Goal: Task Accomplishment & Management: Manage account settings

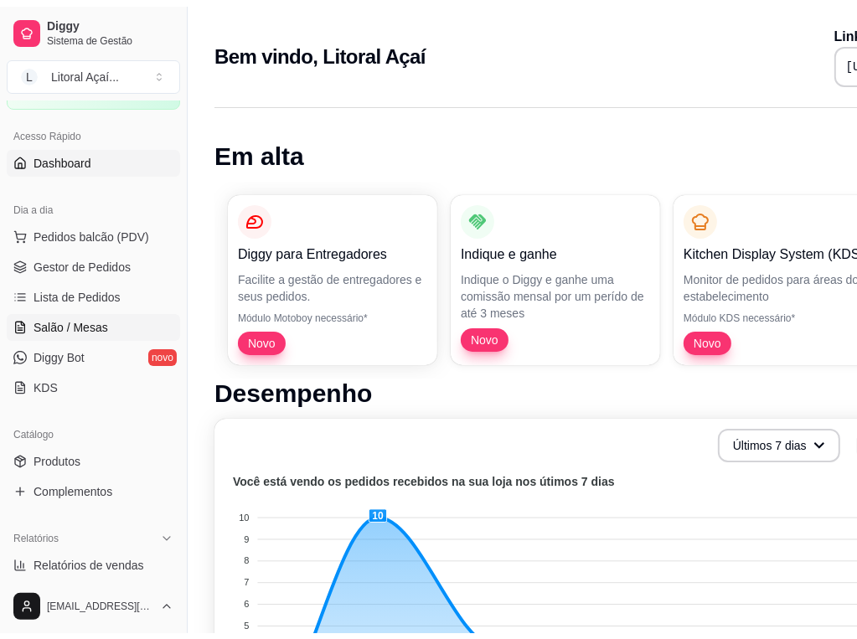
scroll to position [168, 0]
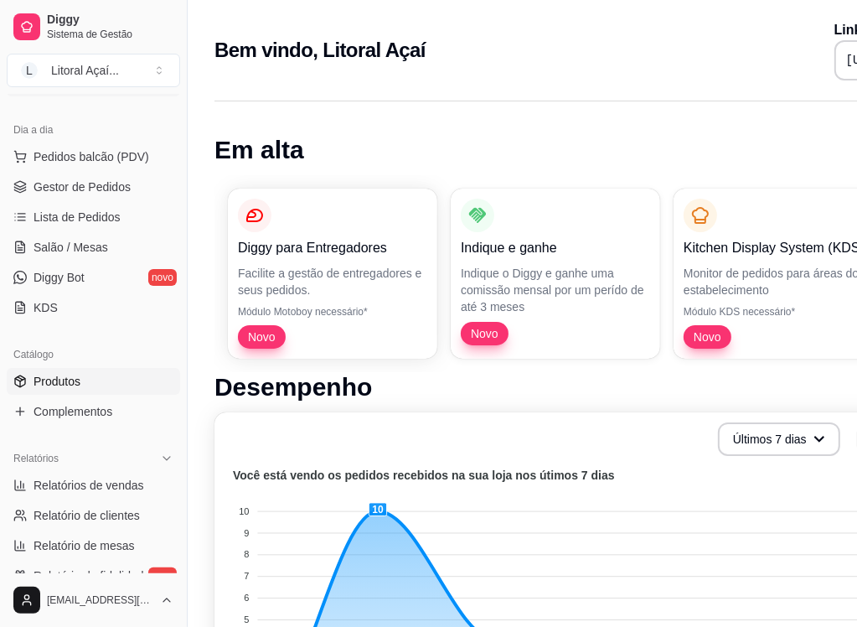
click at [87, 385] on link "Produtos" at bounding box center [93, 381] width 173 height 27
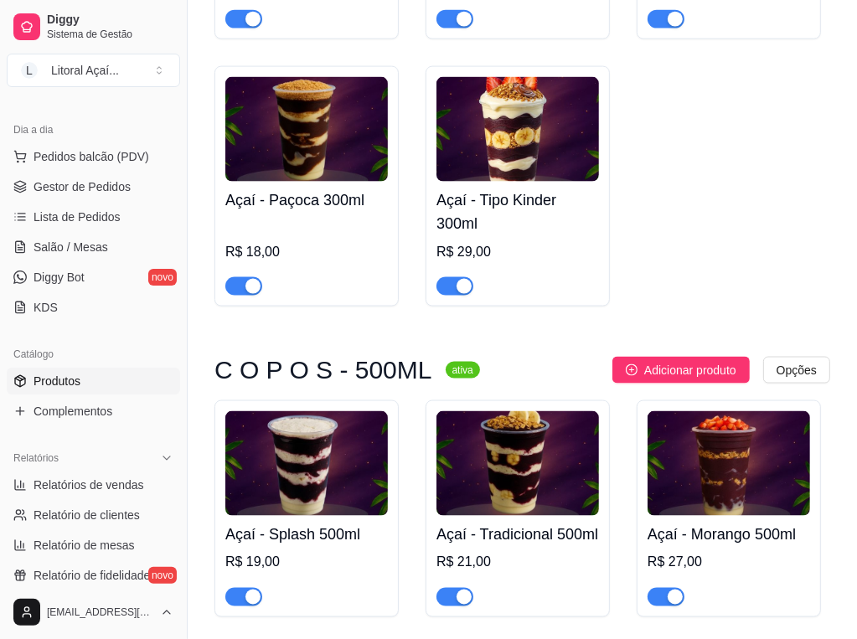
scroll to position [1592, 0]
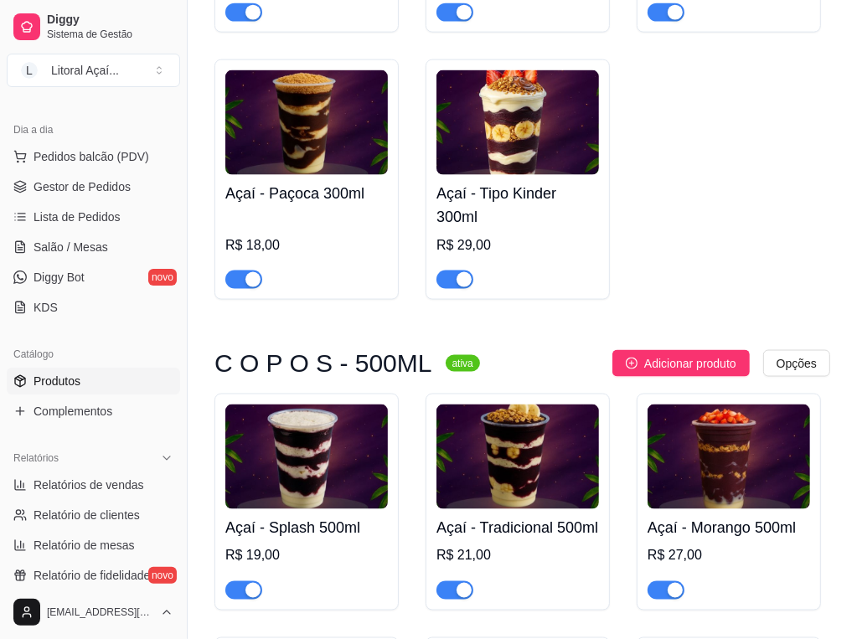
click at [283, 205] on h4 "Açaí - Paçoca 300ml" at bounding box center [306, 193] width 163 height 23
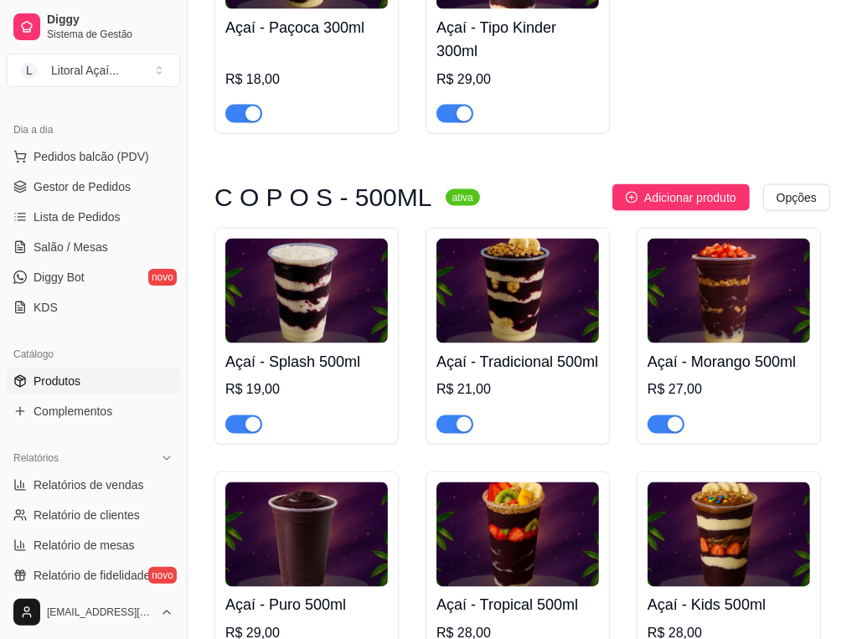
scroll to position [1760, 0]
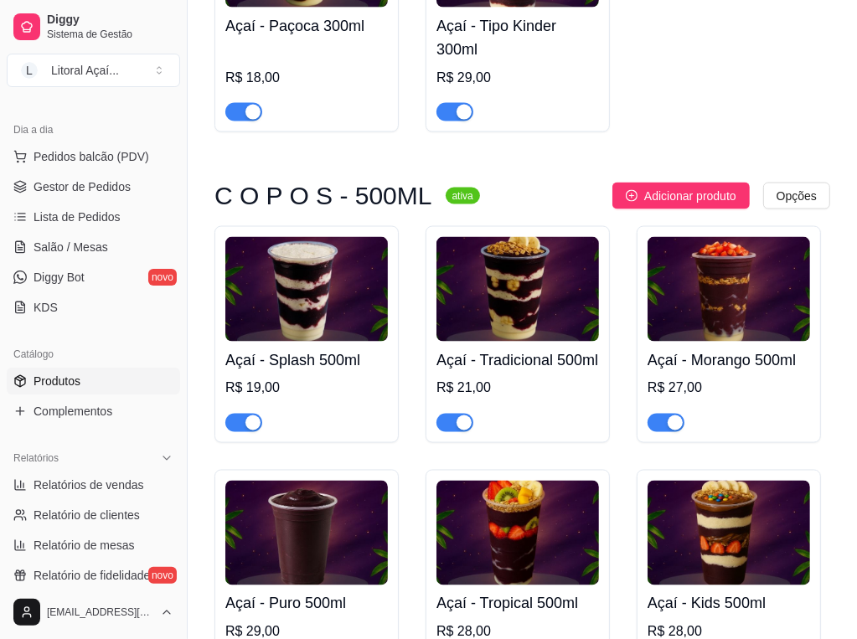
click at [510, 372] on h4 "Açaí - Tradicional 500ml" at bounding box center [518, 360] width 163 height 23
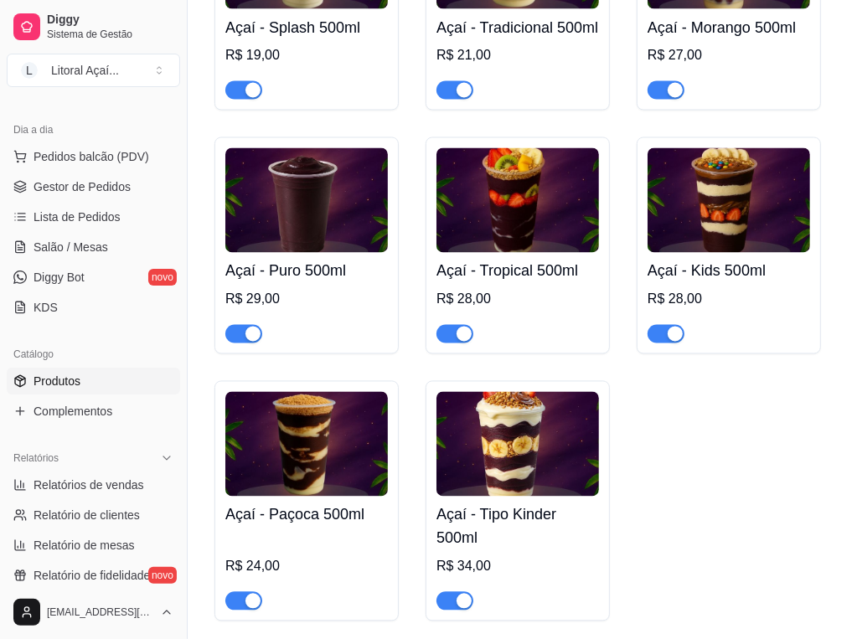
scroll to position [2095, 0]
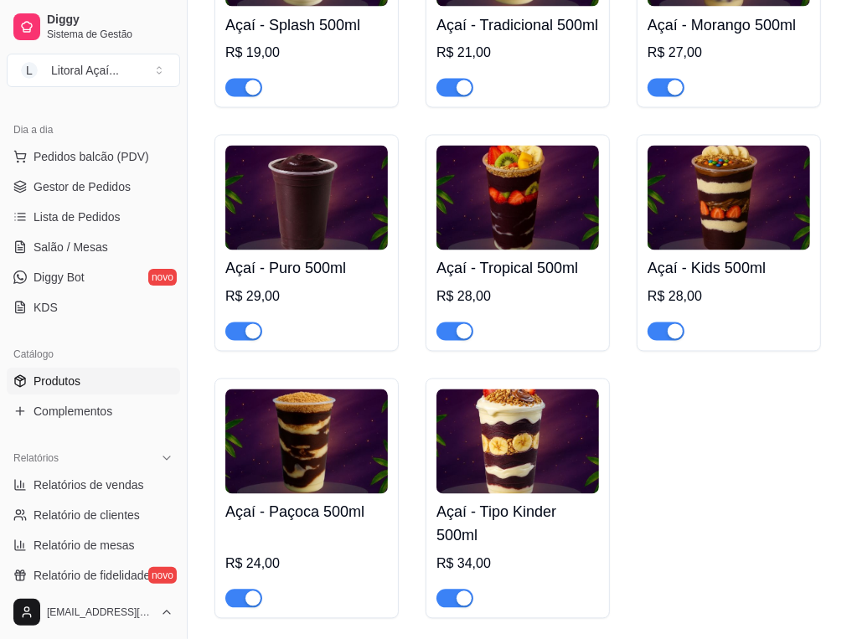
click at [294, 494] on img at bounding box center [306, 442] width 163 height 105
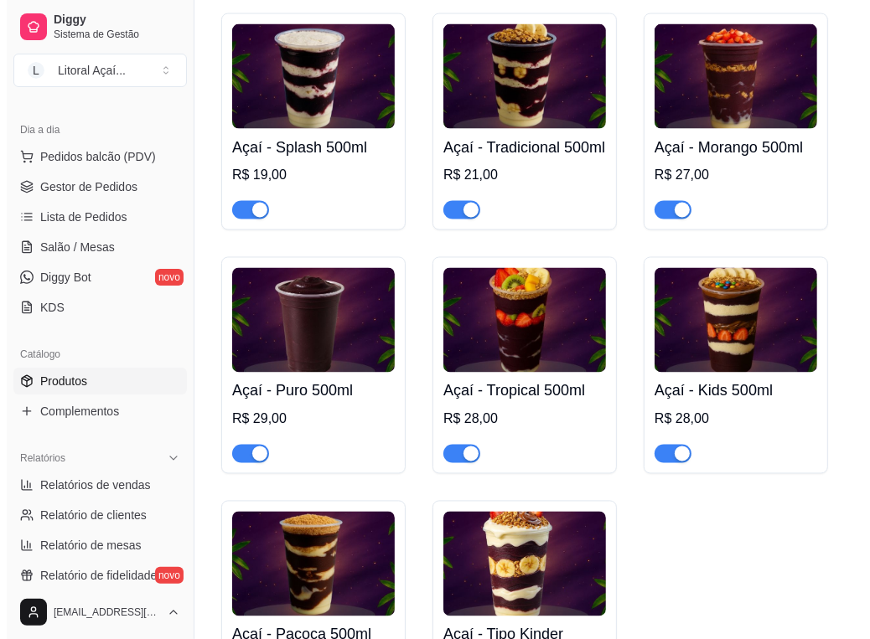
scroll to position [1927, 0]
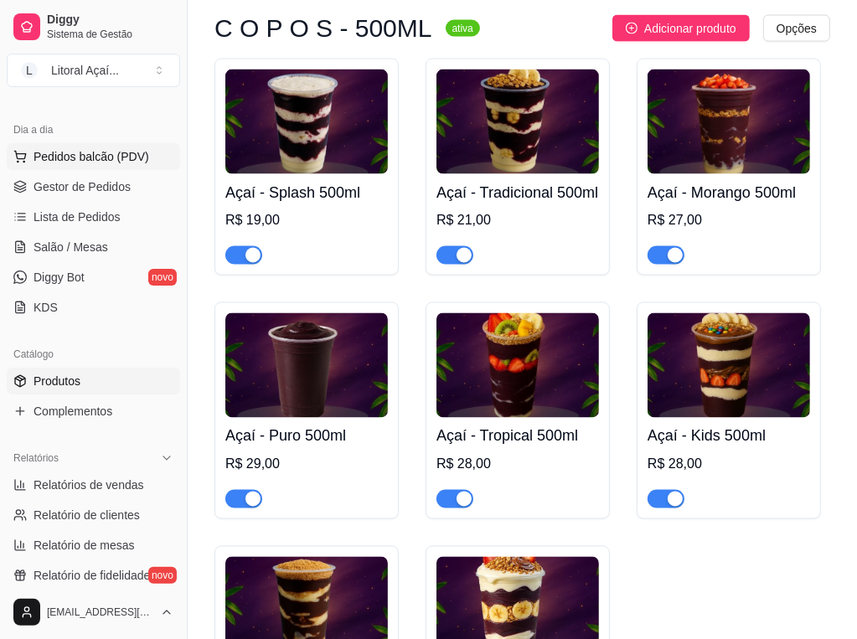
click at [87, 150] on span "Pedidos balcão (PDV)" at bounding box center [92, 156] width 116 height 17
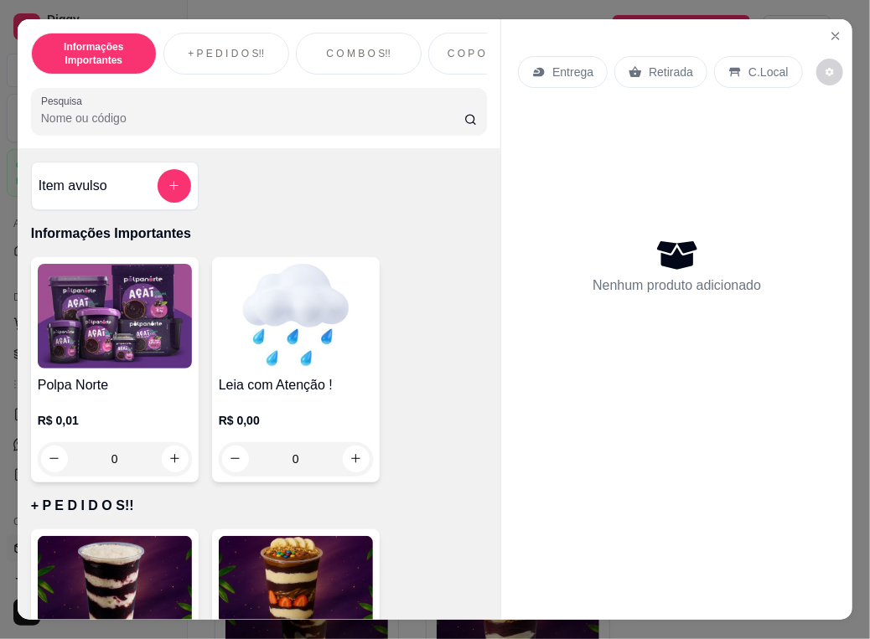
click at [831, 19] on div "Entrega Retirada C.Local Nenhum produto adicionado" at bounding box center [676, 306] width 351 height 574
click at [831, 29] on icon "Close" at bounding box center [835, 35] width 13 height 13
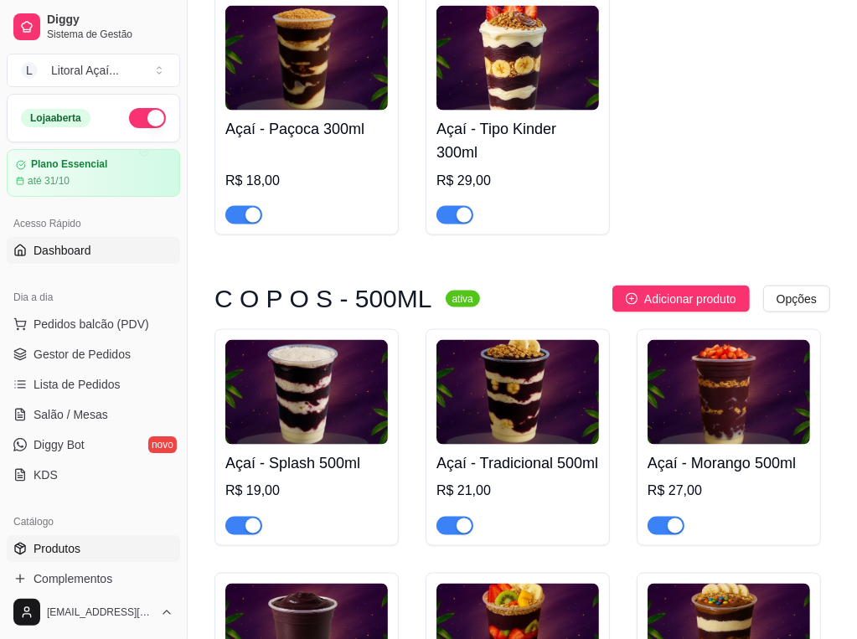
scroll to position [1592, 0]
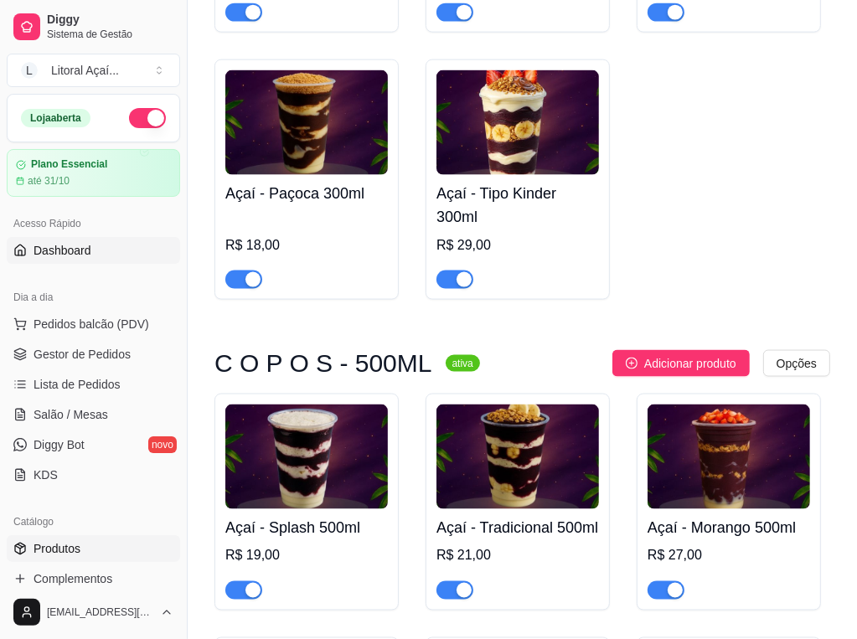
click at [86, 242] on span "Dashboard" at bounding box center [63, 250] width 58 height 17
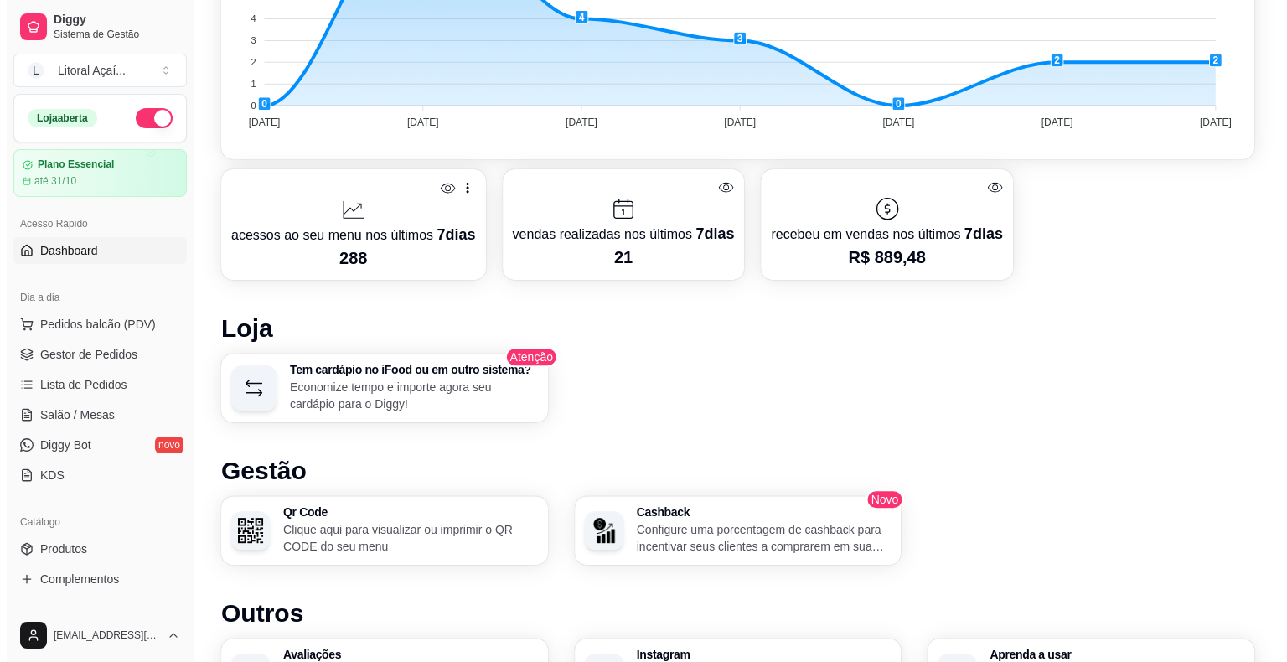
scroll to position [754, 0]
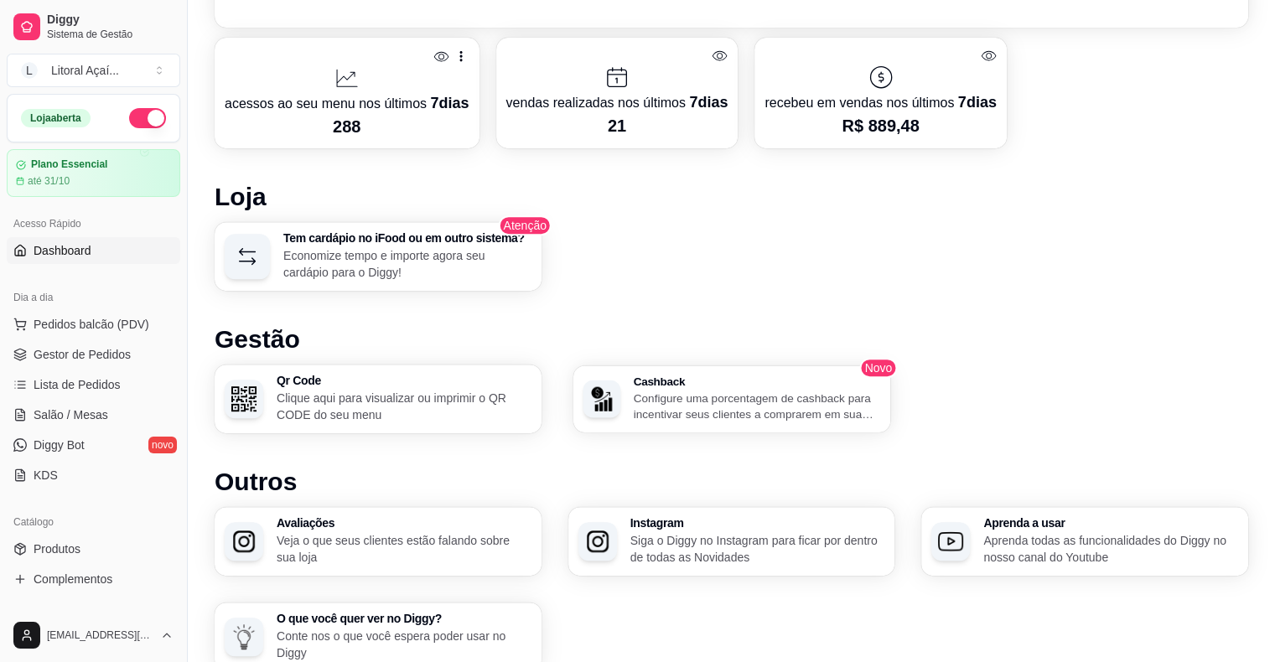
click at [733, 406] on p "Configure uma porcentagem de cashback para incentivar seus clientes a comprarem…" at bounding box center [756, 406] width 247 height 33
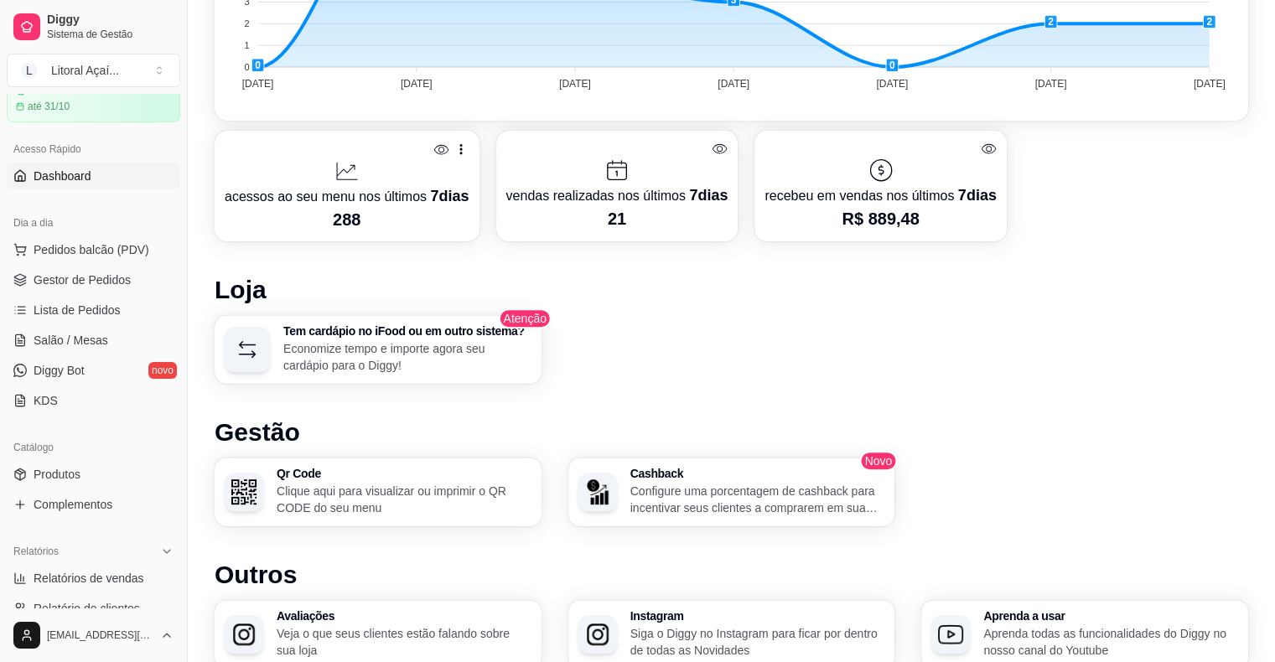
scroll to position [84, 0]
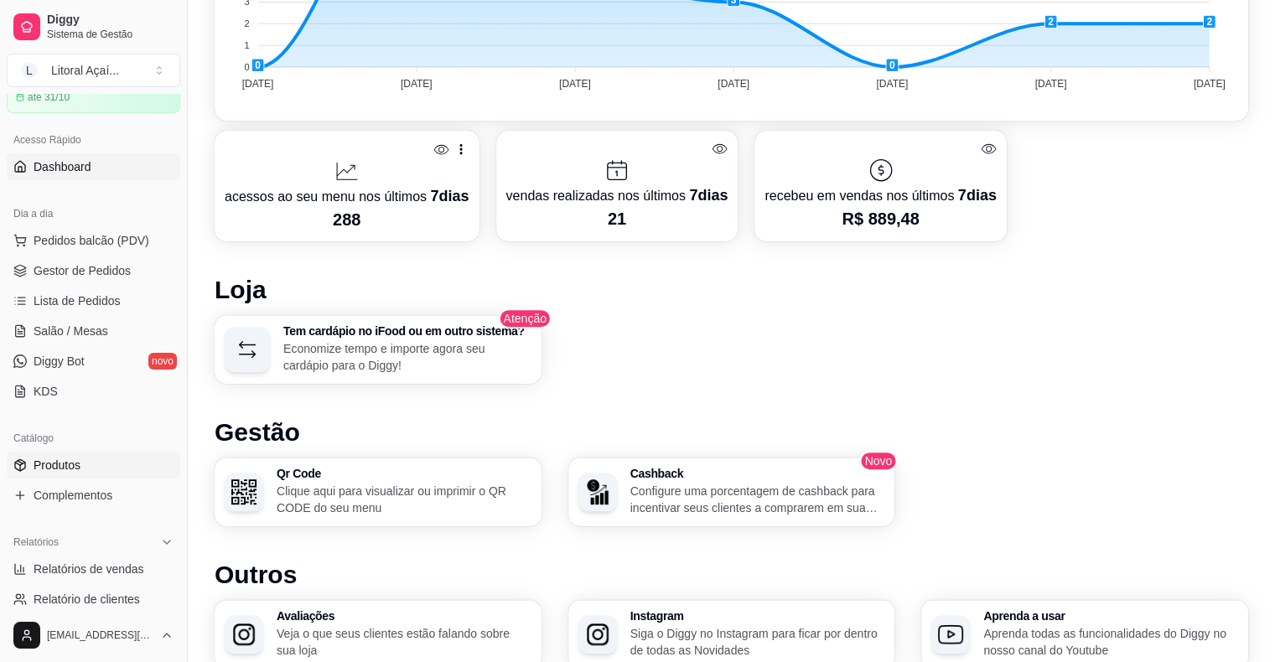
click at [46, 461] on span "Produtos" at bounding box center [57, 465] width 47 height 17
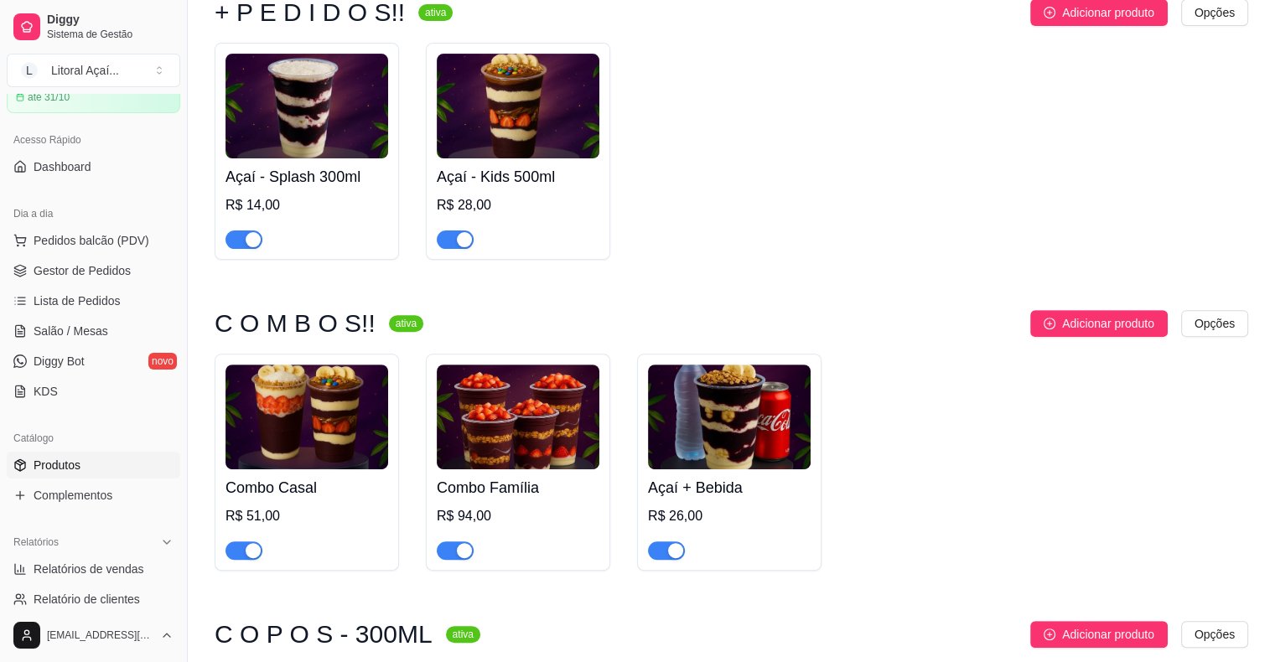
scroll to position [503, 0]
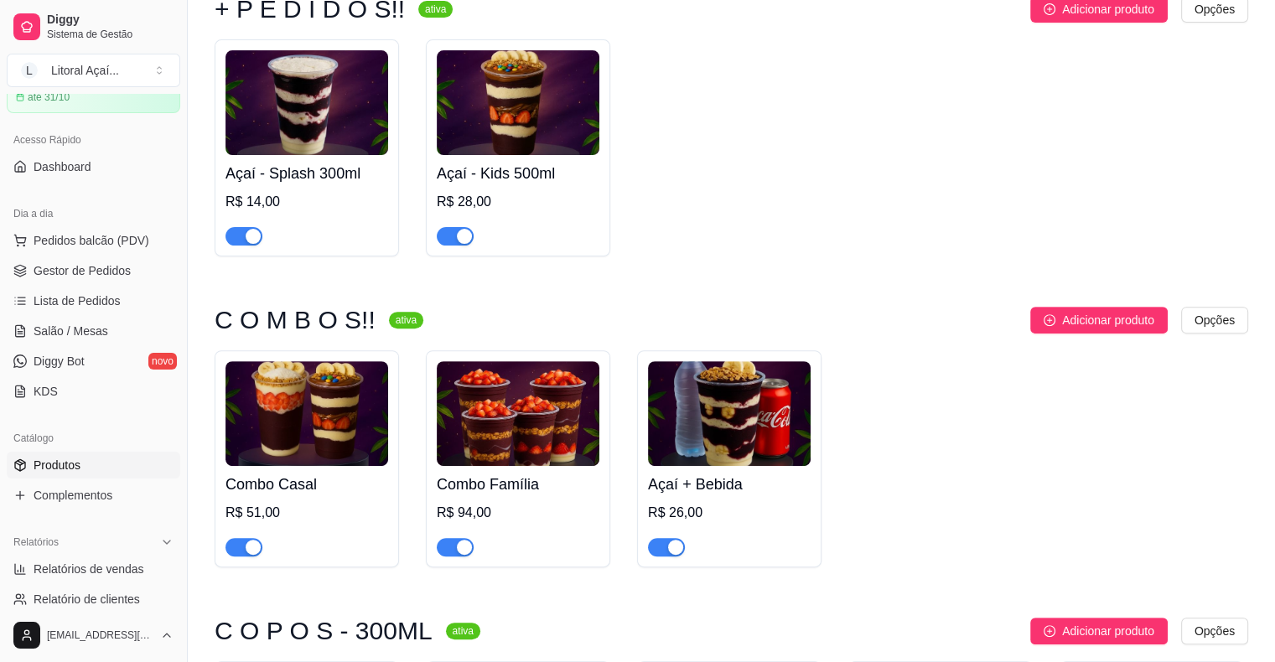
click at [330, 184] on h4 "Açaí - Splash 300ml" at bounding box center [306, 173] width 163 height 23
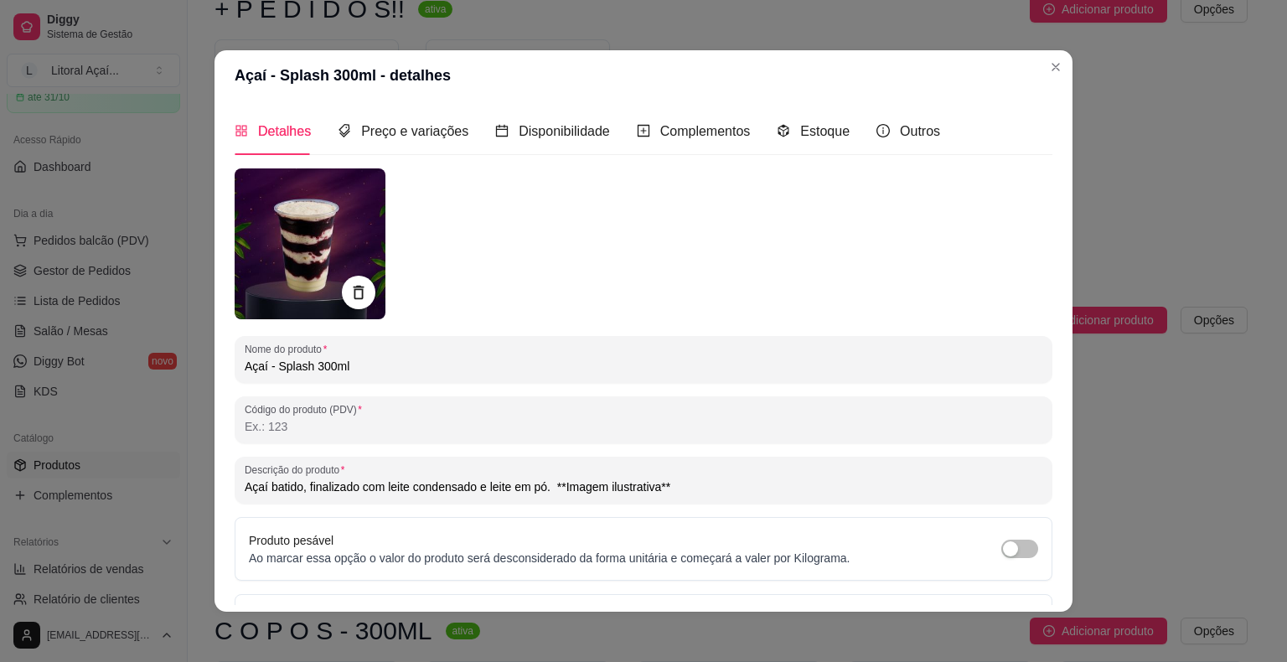
click at [569, 490] on input "Açaí batido, finalizado com leite condensado e leite em pó. **Imagem ilustrativ…" at bounding box center [644, 487] width 798 height 17
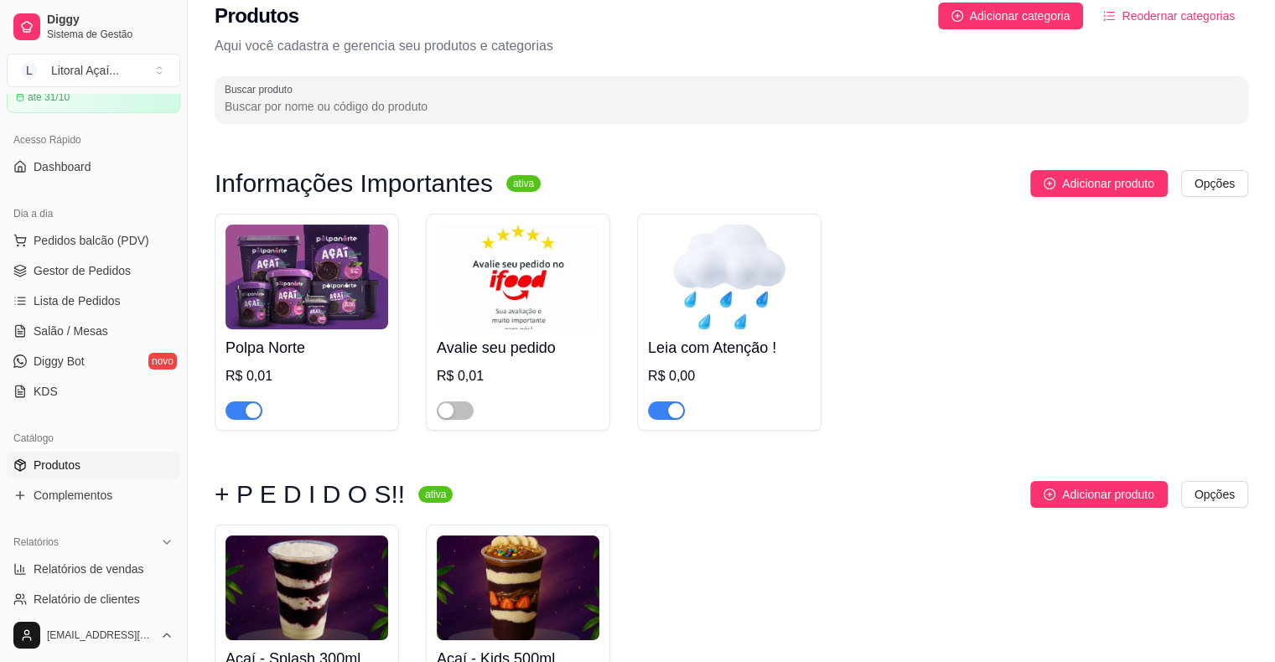
scroll to position [0, 0]
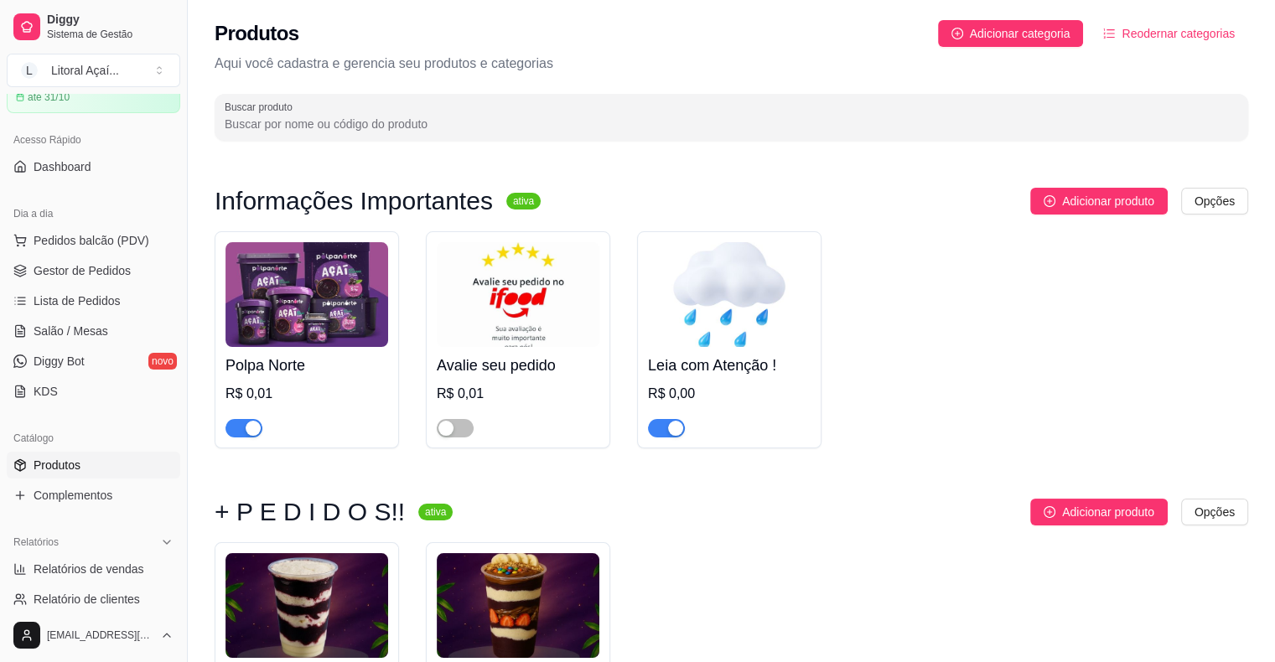
click at [869, 49] on div "Produtos Adicionar categoria Reodernar categorias Aqui você cadastra e gerencia…" at bounding box center [731, 75] width 1087 height 151
click at [869, 44] on button "Adicionar categoria" at bounding box center [1011, 33] width 146 height 27
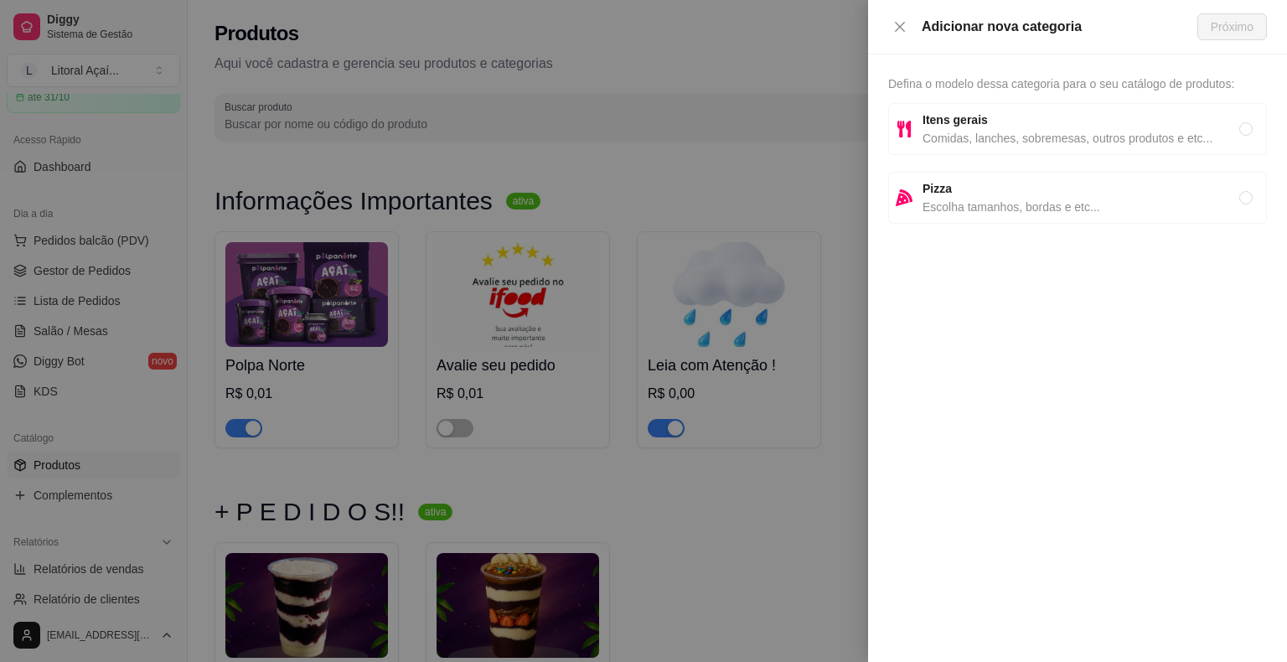
click at [869, 126] on span "Itens gerais" at bounding box center [1081, 120] width 317 height 18
radio input "true"
click at [724, 463] on div at bounding box center [643, 331] width 1287 height 662
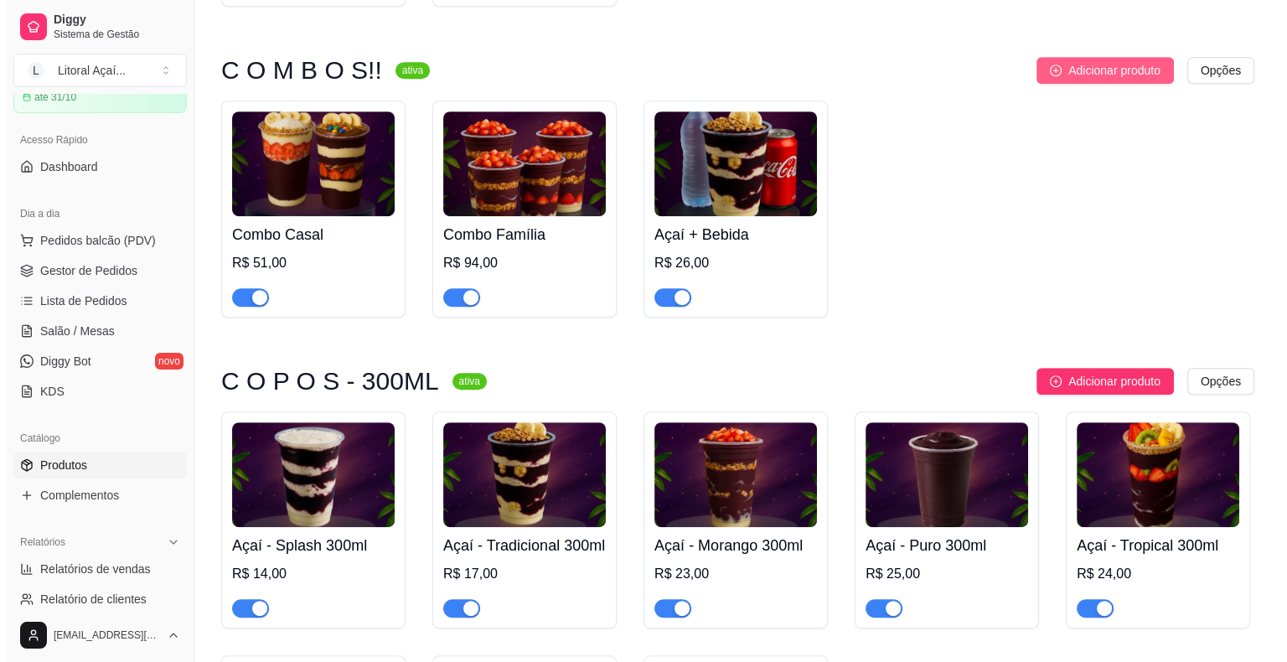
scroll to position [754, 0]
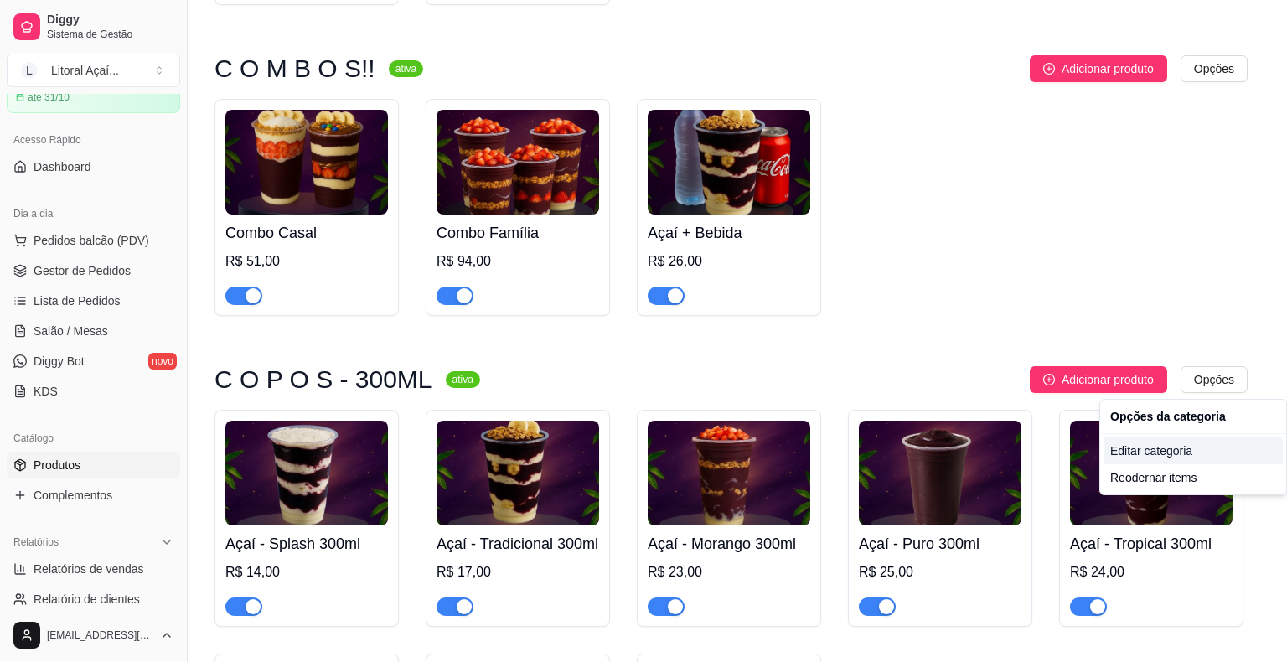
click at [869, 446] on div "Editar categoria" at bounding box center [1193, 450] width 179 height 27
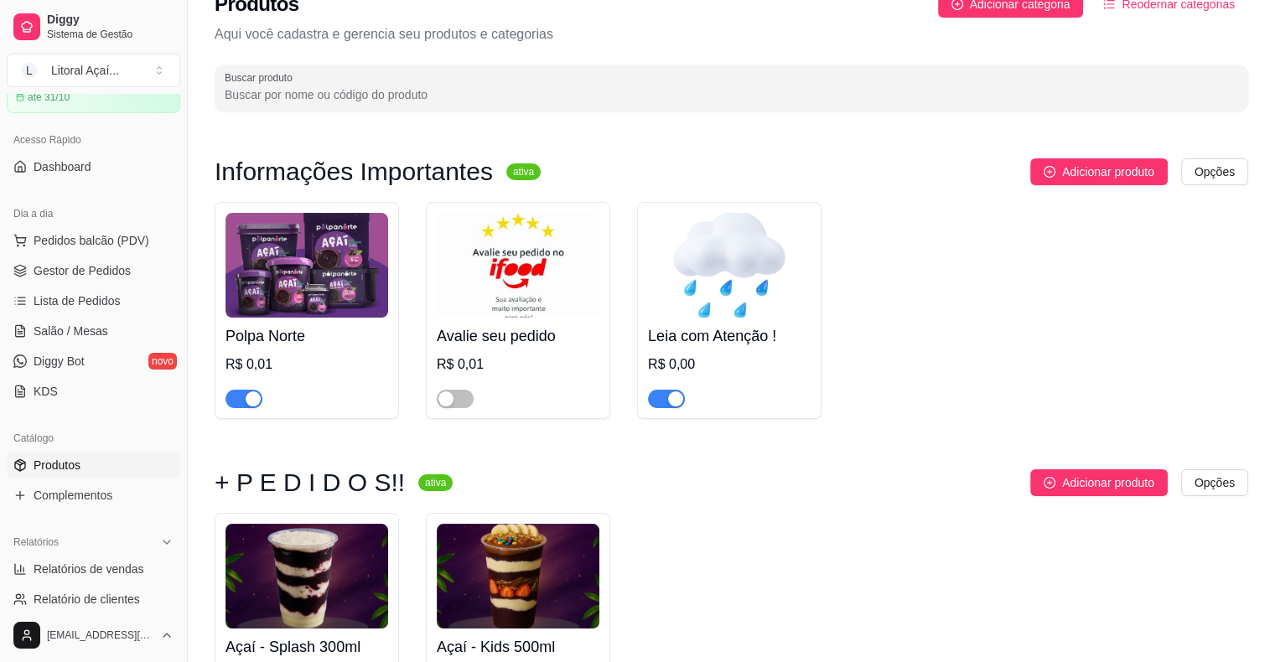
scroll to position [0, 0]
